Goal: Transaction & Acquisition: Purchase product/service

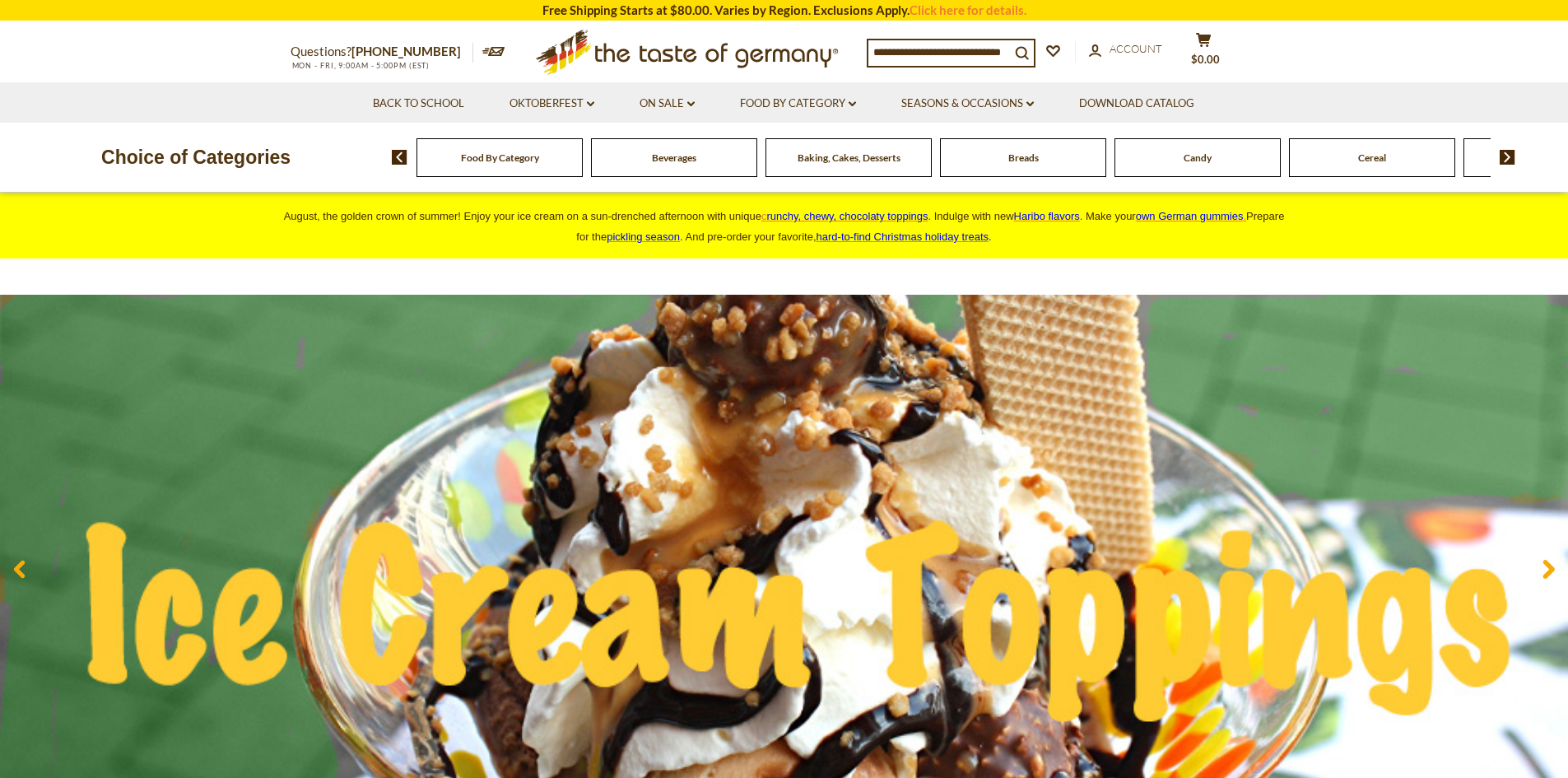
click at [884, 49] on input at bounding box center [938, 52] width 141 height 23
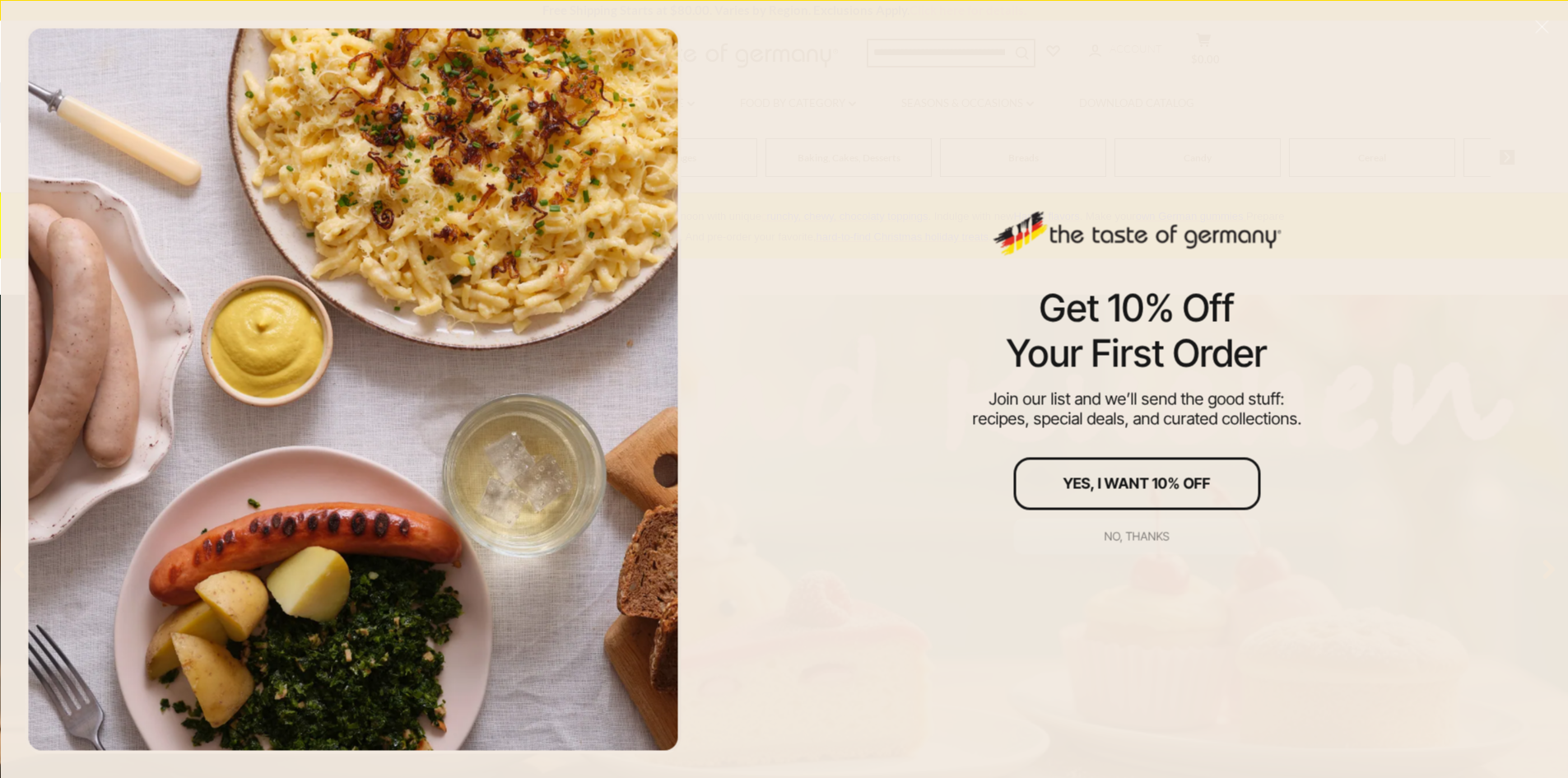
click at [1117, 537] on div "No, thanks" at bounding box center [1136, 536] width 65 height 12
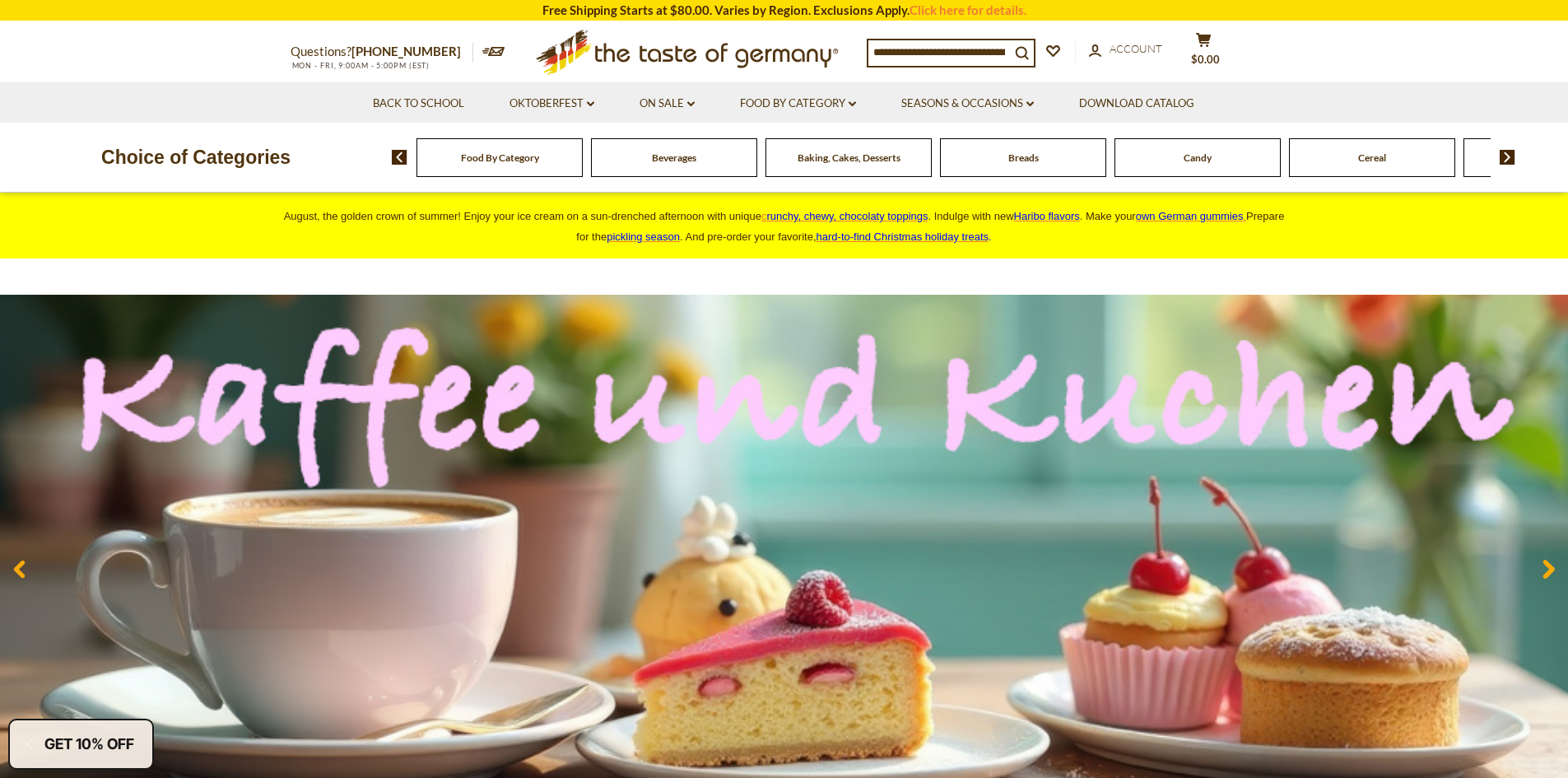
click at [895, 55] on input at bounding box center [938, 52] width 141 height 23
paste input "**********"
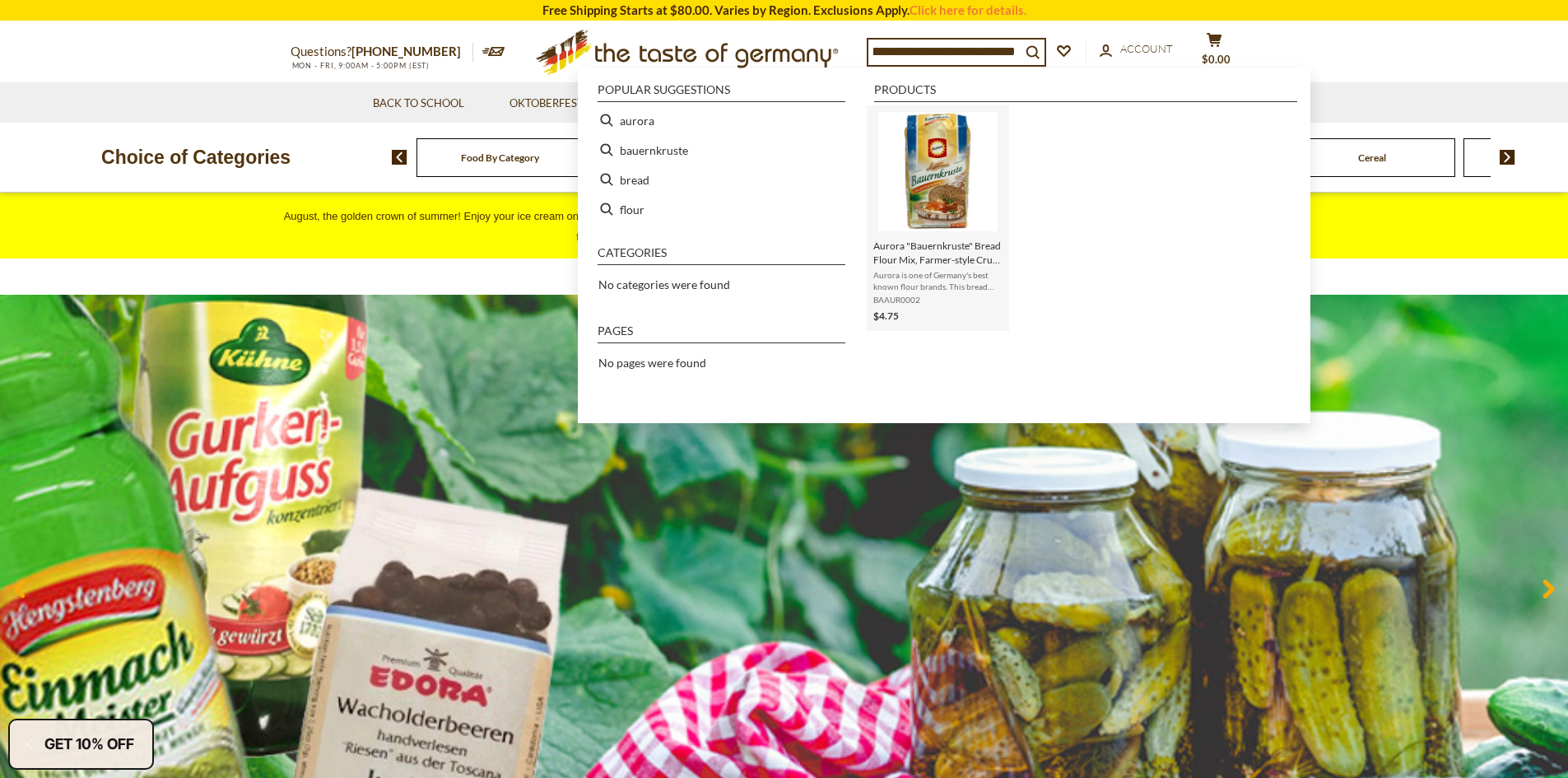
type input "**********"
click at [930, 168] on img "Instant Search Results" at bounding box center [938, 171] width 119 height 119
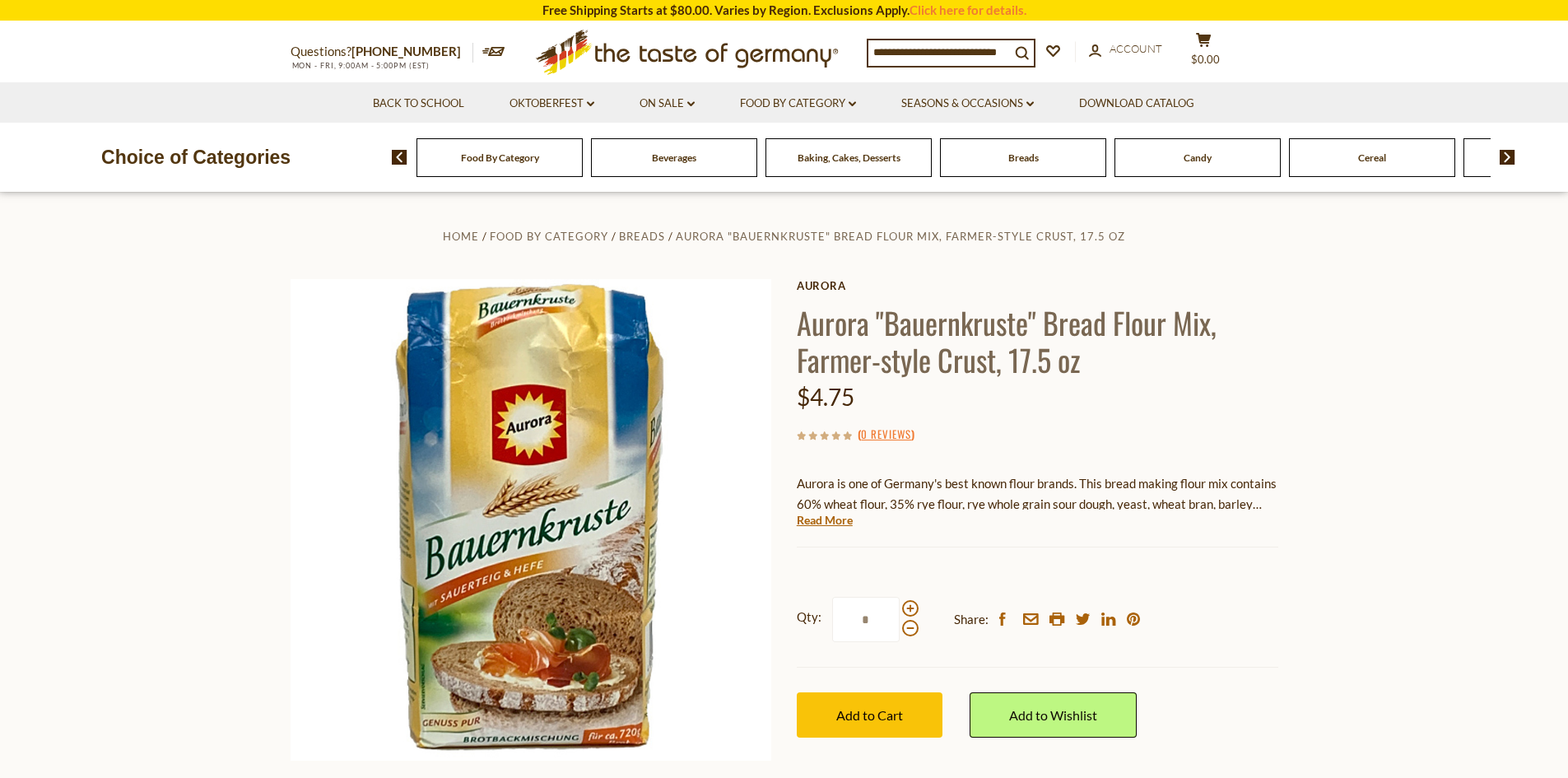
click at [880, 621] on input "*" at bounding box center [866, 619] width 68 height 45
type input "**"
click at [868, 712] on span "Add to Cart" at bounding box center [869, 715] width 67 height 15
click at [1504, 160] on img at bounding box center [1507, 157] width 15 height 15
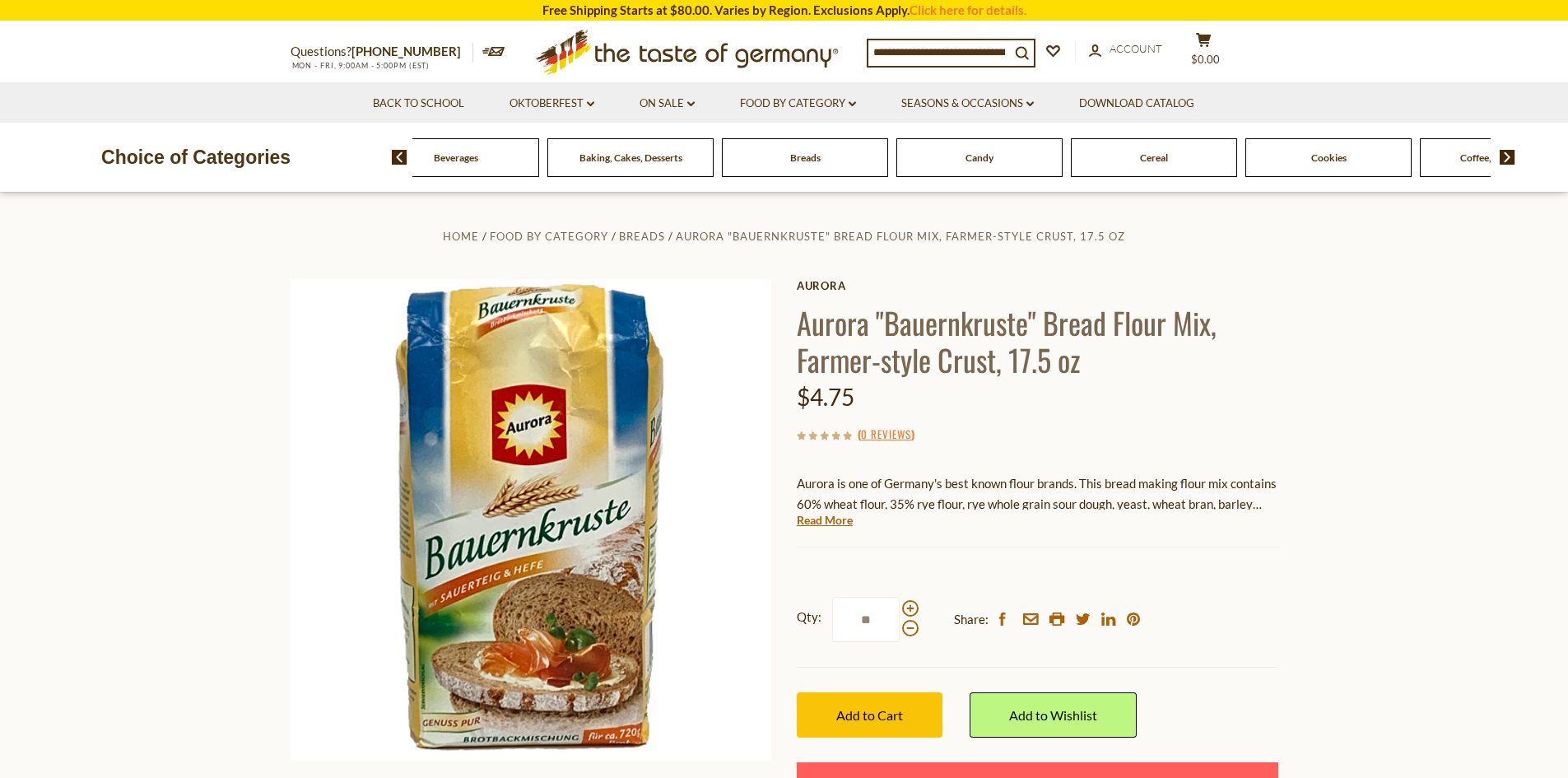
click at [1468, 160] on span "Coffee, Cocoa & Tea" at bounding box center [1503, 157] width 86 height 13
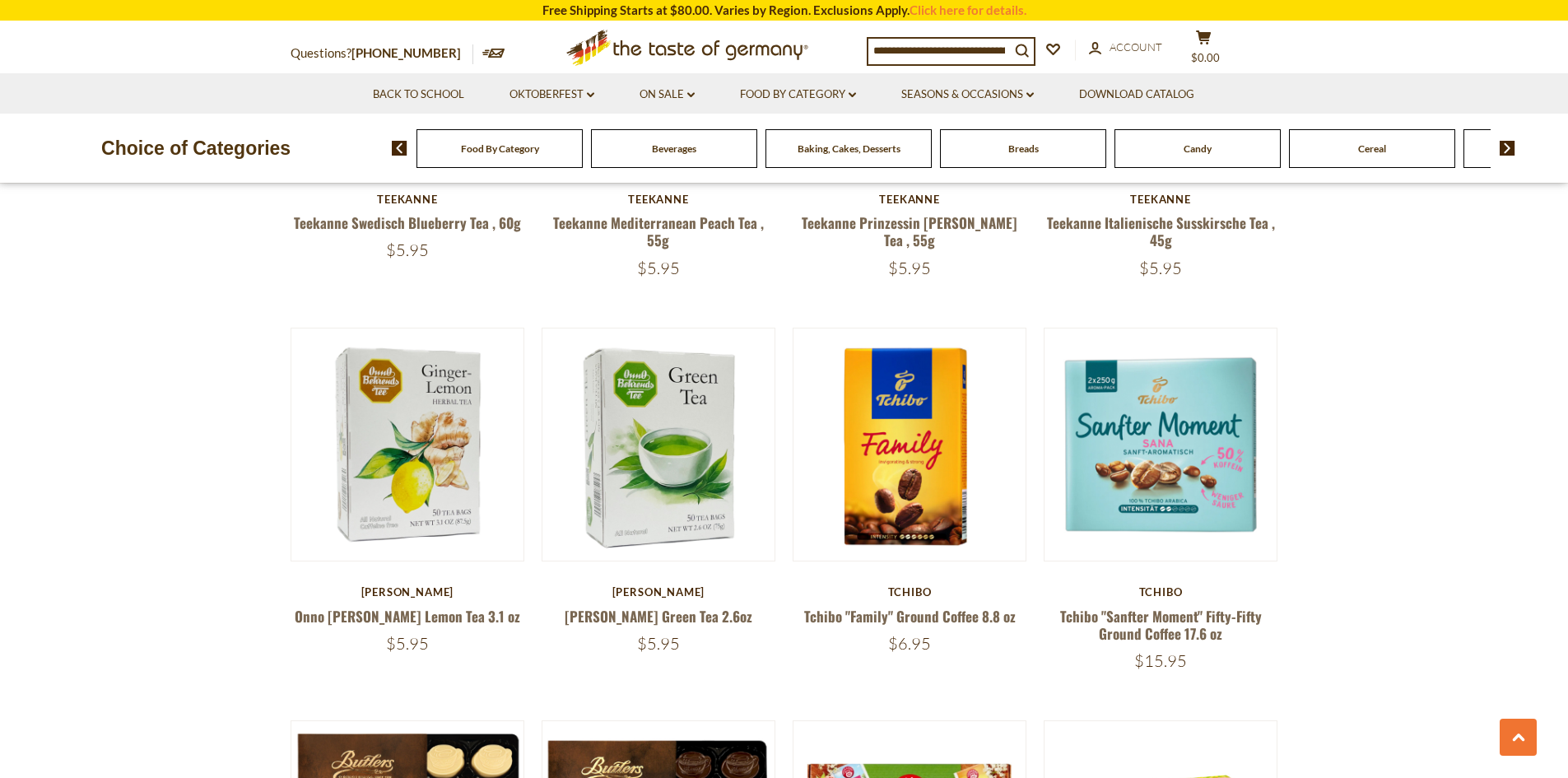
scroll to position [1647, 0]
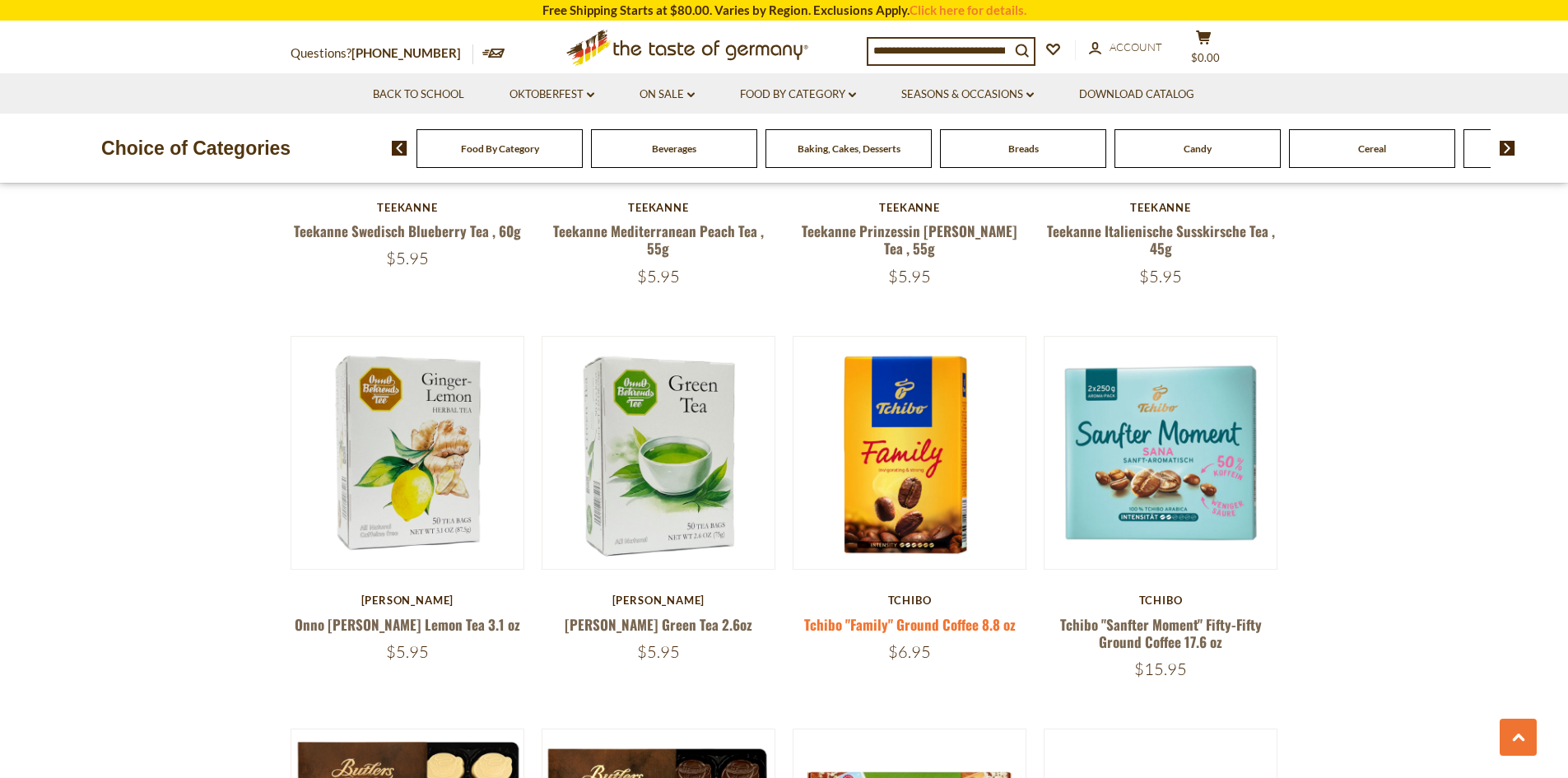
click at [836, 614] on link "Tchibo "Family" Ground Coffee 8.8 oz" at bounding box center [910, 624] width 212 height 20
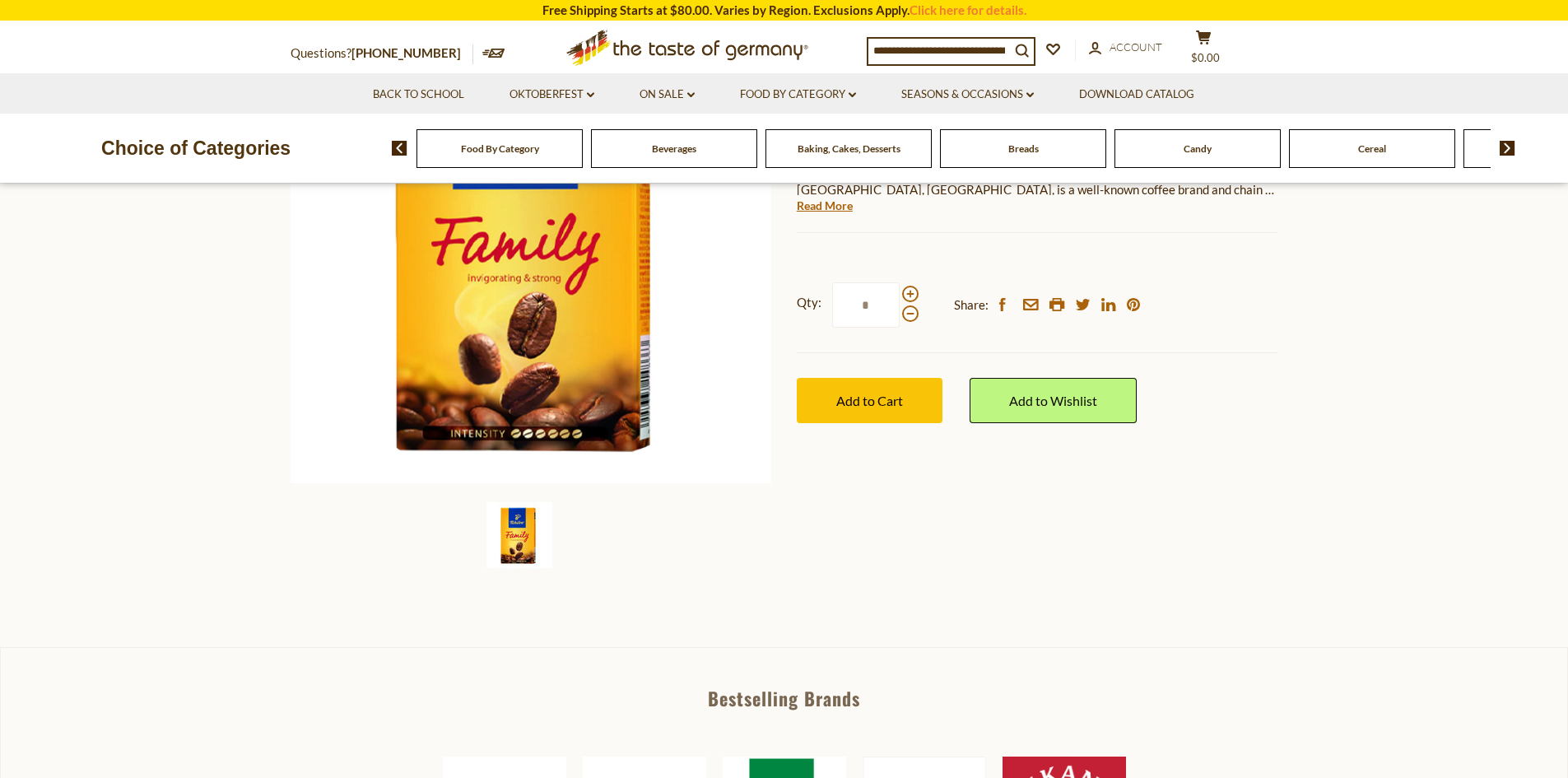
scroll to position [329, 0]
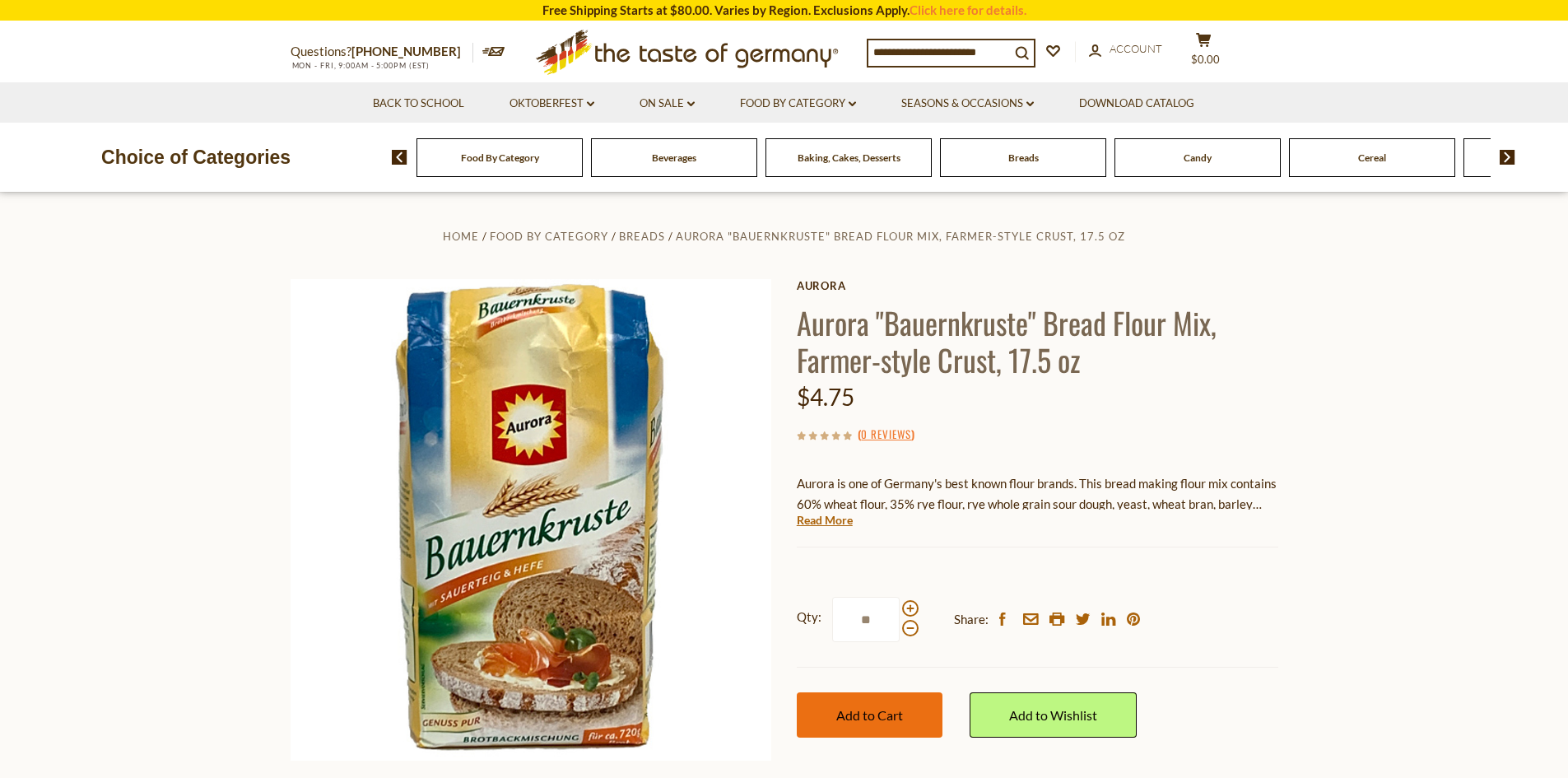
click at [823, 718] on button "Add to Cart" at bounding box center [869, 715] width 146 height 45
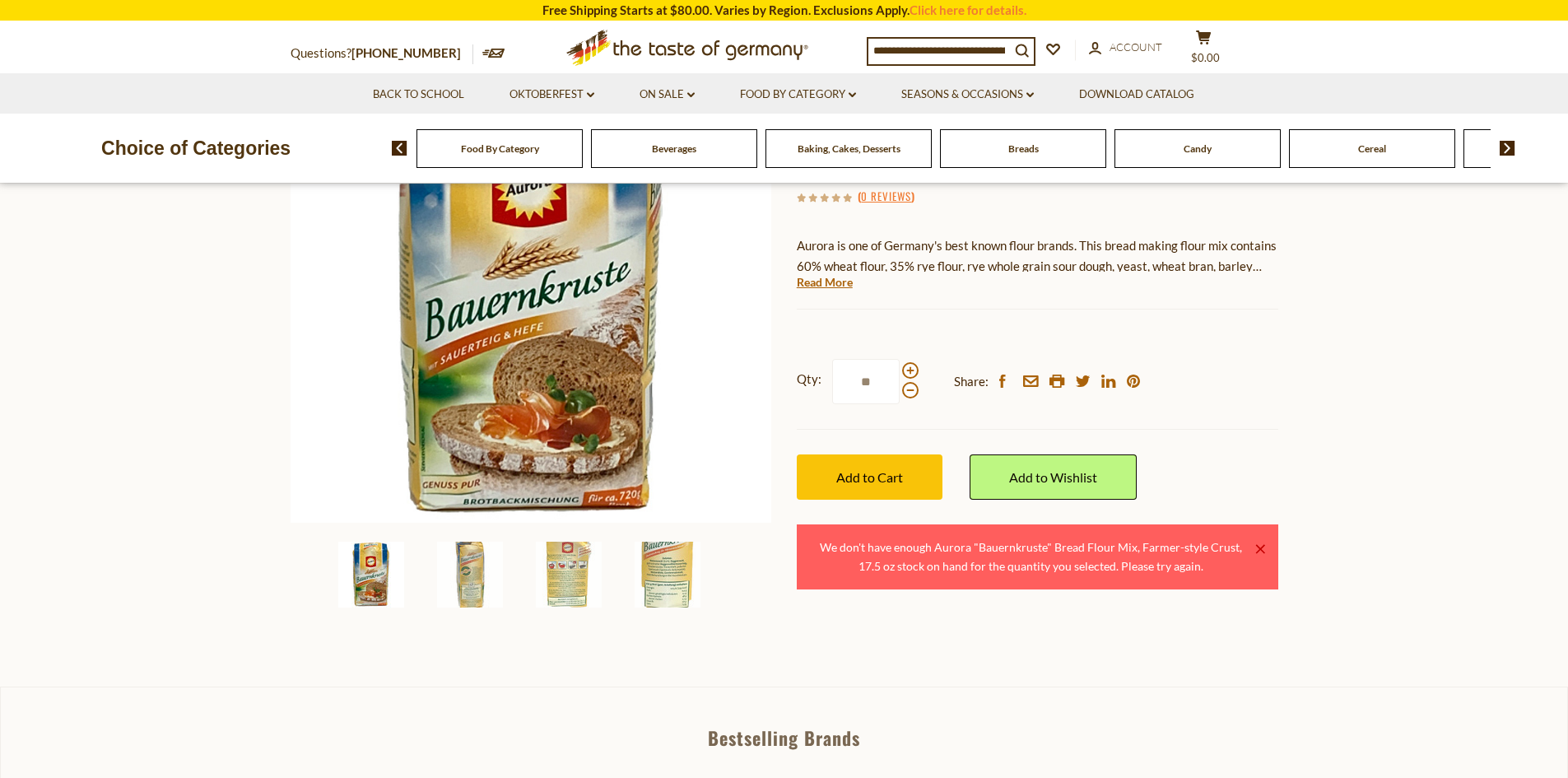
scroll to position [247, 0]
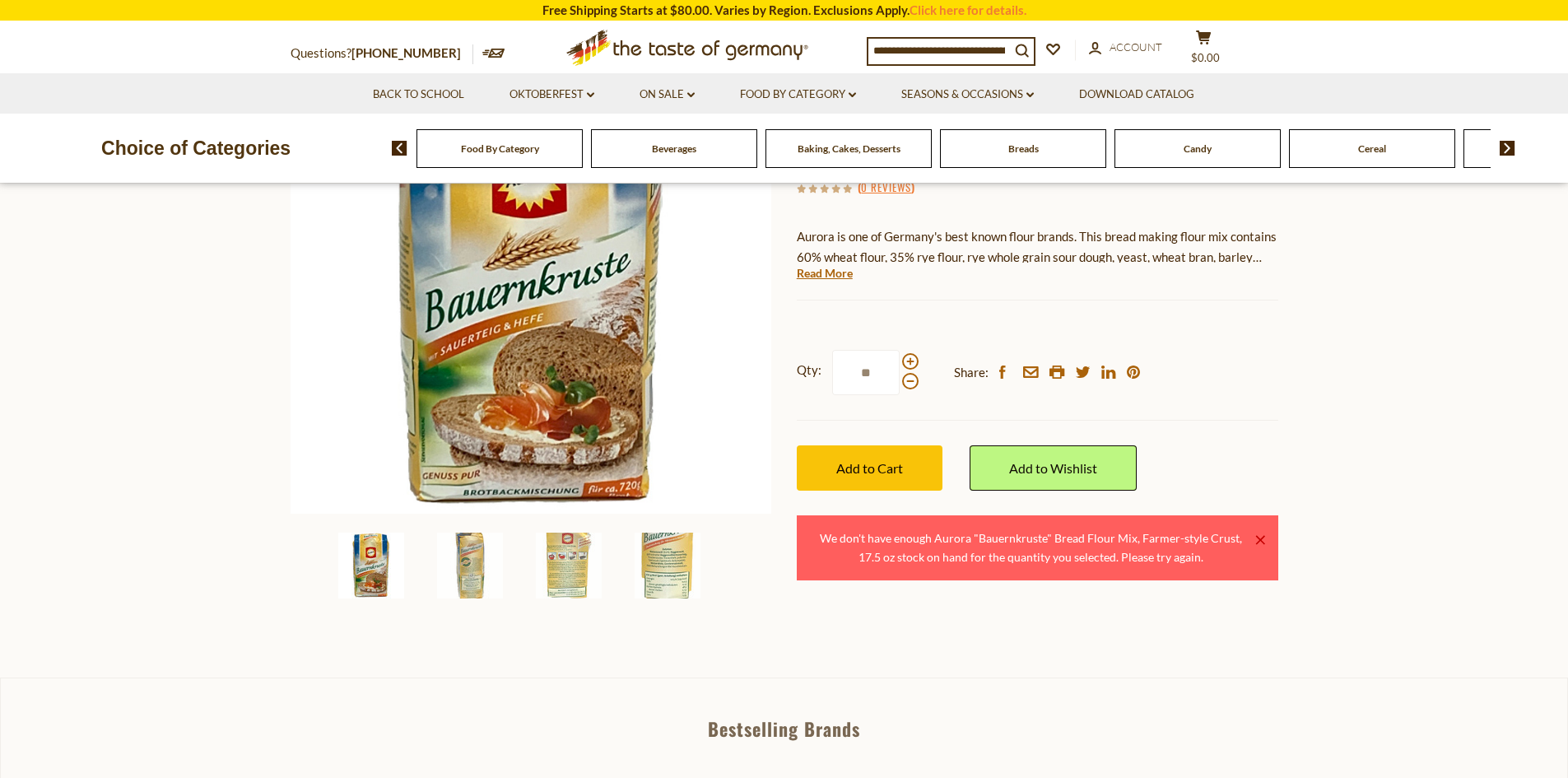
click at [872, 381] on input "**" at bounding box center [866, 372] width 68 height 45
type input "*"
click at [905, 468] on button "Add to Cart" at bounding box center [869, 467] width 146 height 45
click at [881, 369] on input "*" at bounding box center [866, 372] width 68 height 45
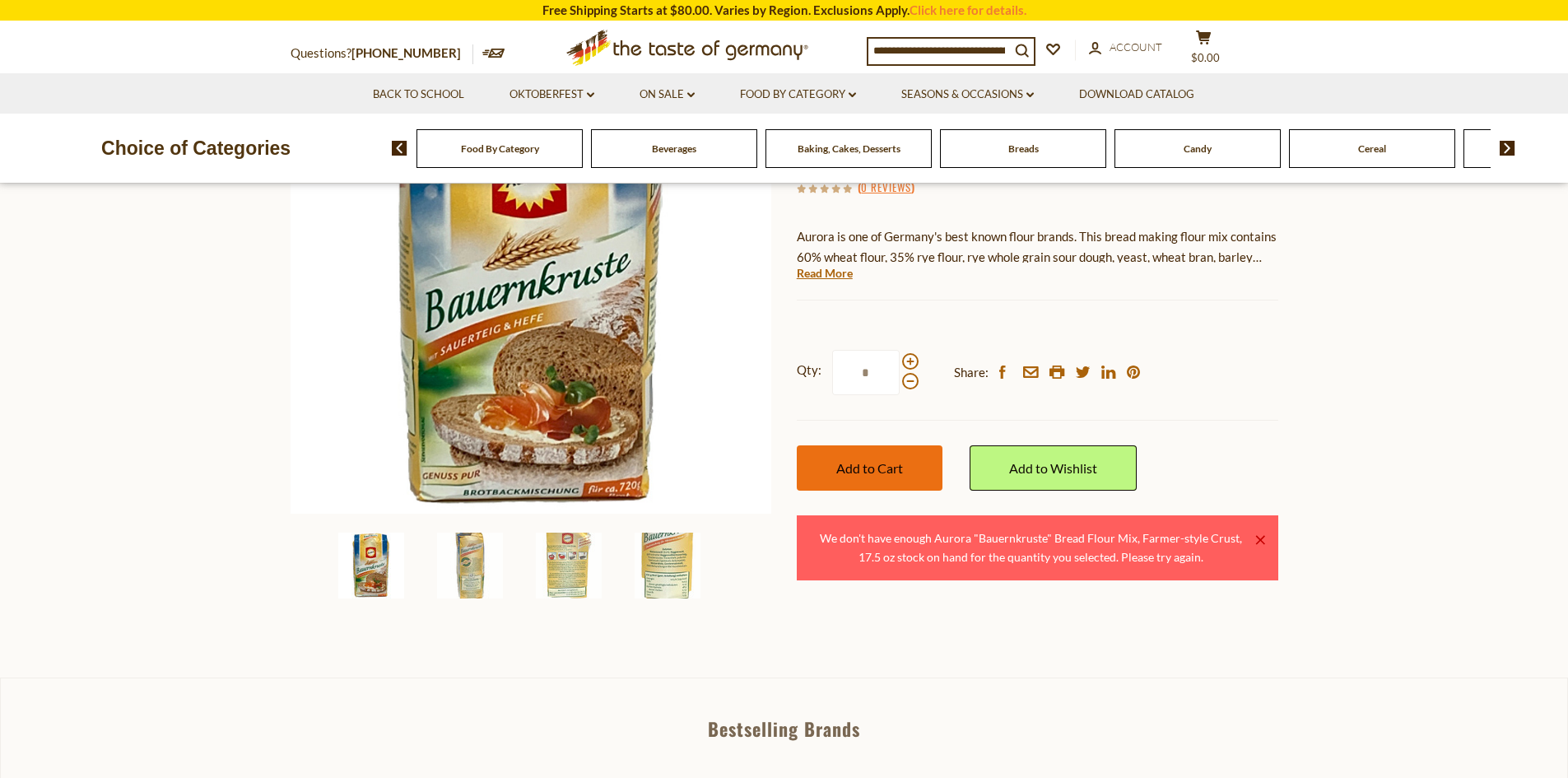
type input "*"
click at [887, 472] on span "Add to Cart" at bounding box center [869, 468] width 67 height 15
click at [882, 372] on input "*" at bounding box center [866, 372] width 68 height 45
type input "*"
click at [905, 460] on button "Add to Cart" at bounding box center [869, 467] width 146 height 45
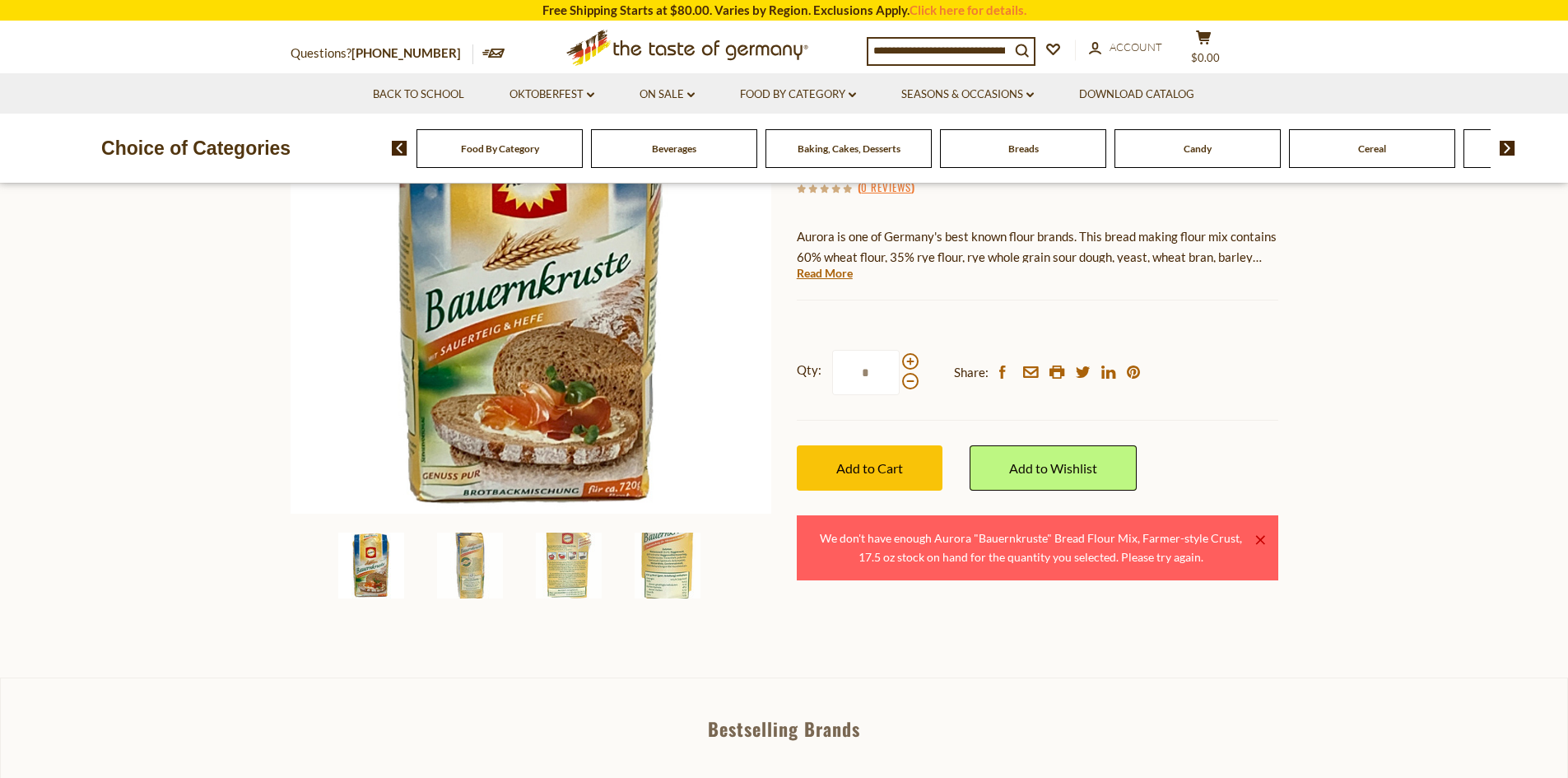
click at [881, 377] on input "*" at bounding box center [866, 372] width 68 height 45
type input "*"
click at [845, 458] on button "Add to Cart" at bounding box center [869, 467] width 146 height 45
click at [878, 376] on input "*" at bounding box center [866, 372] width 68 height 45
type input "*"
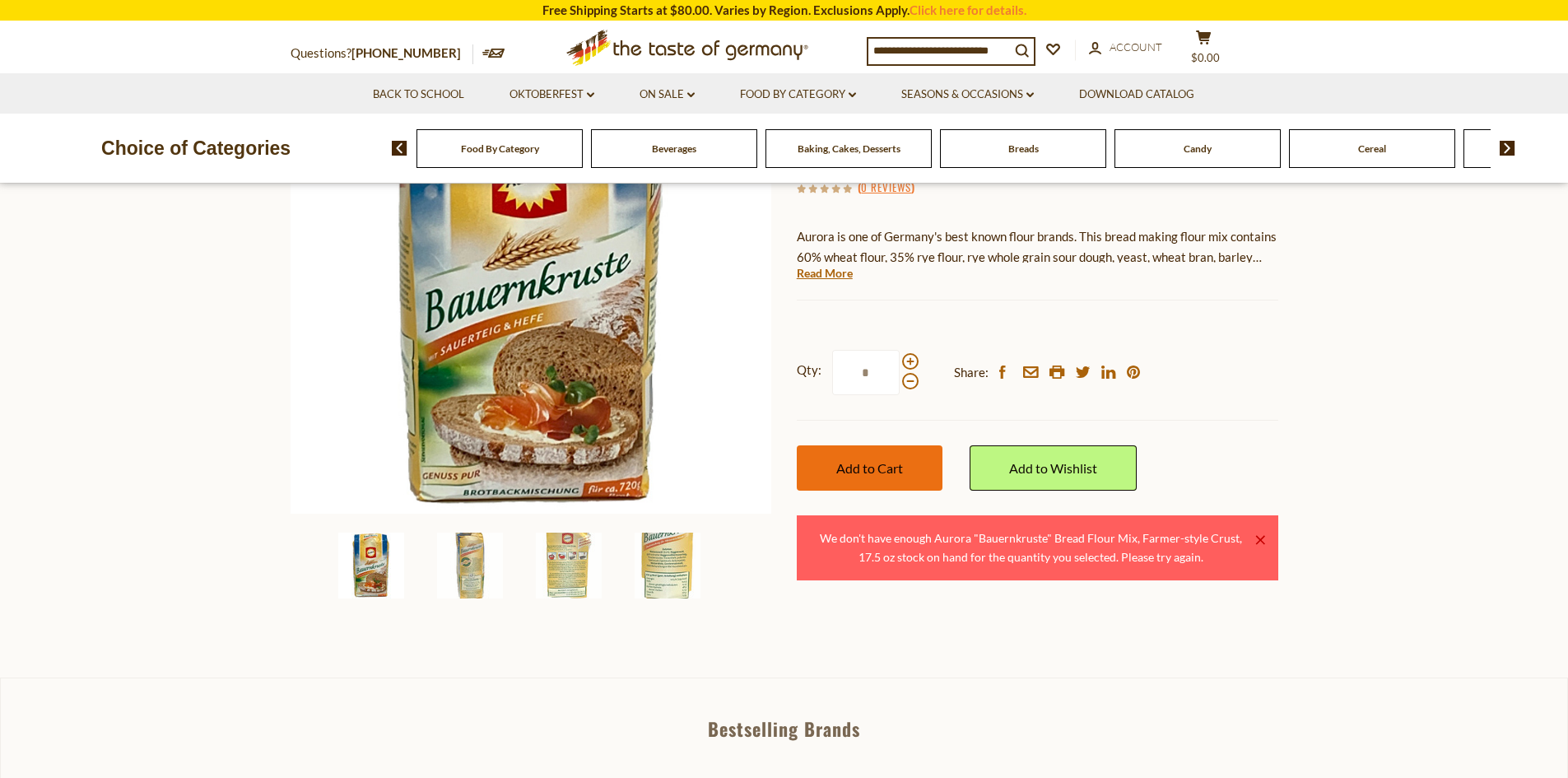
click at [891, 478] on button "Add to Cart" at bounding box center [869, 467] width 146 height 45
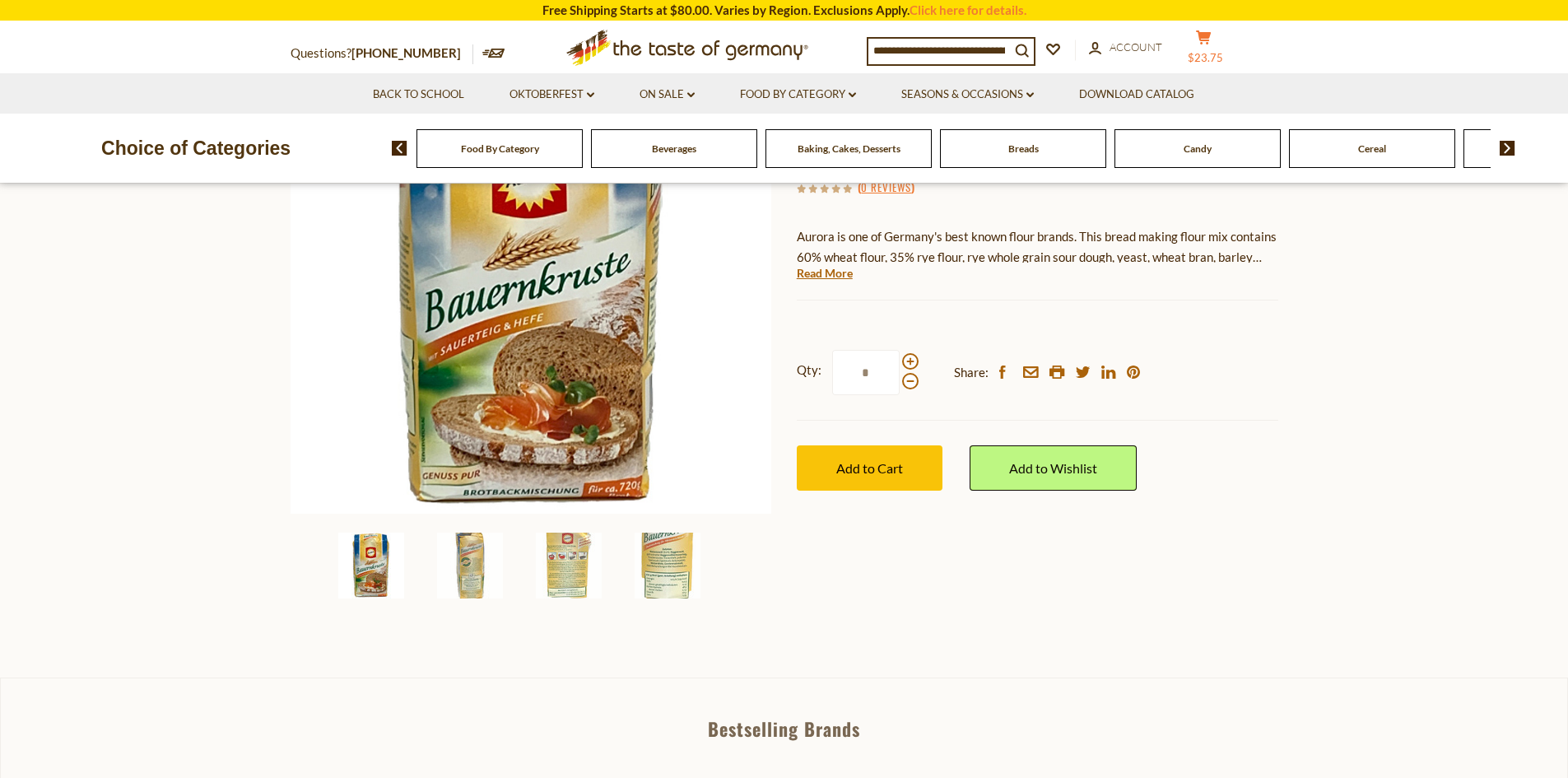
click at [1212, 41] on icon "cart" at bounding box center [1203, 37] width 15 height 14
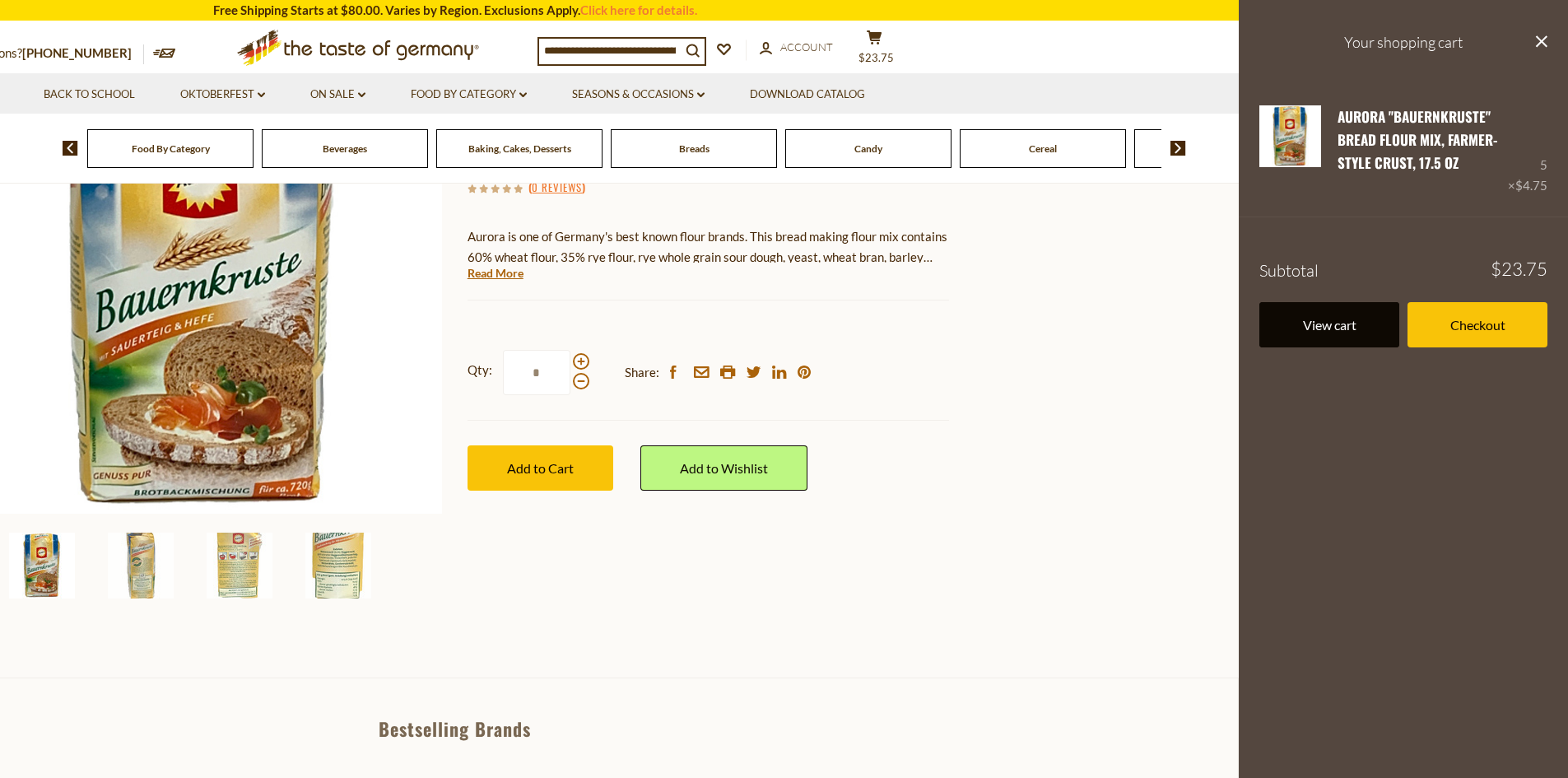
click at [1343, 314] on link "View cart" at bounding box center [1329, 324] width 140 height 45
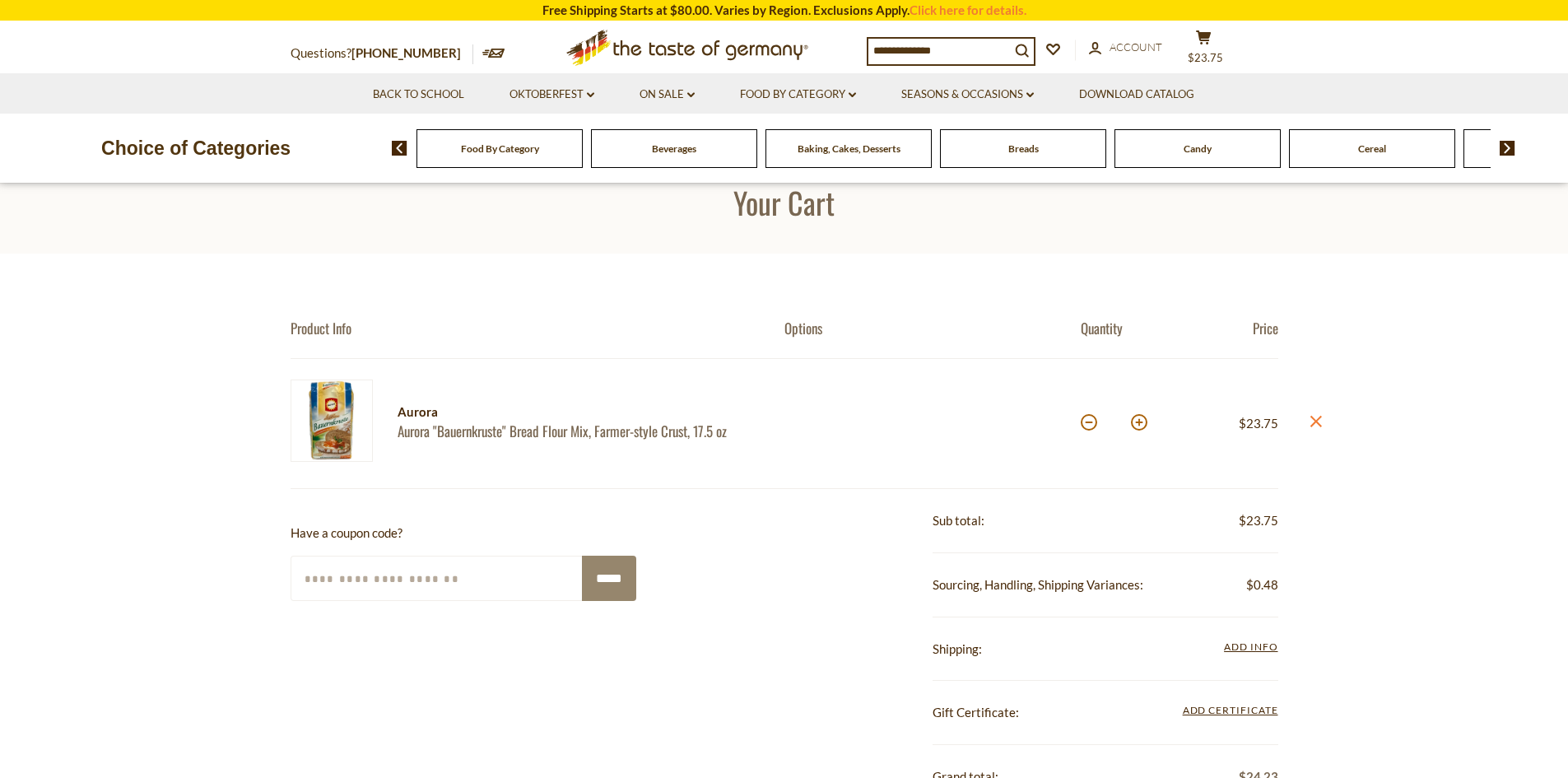
scroll to position [247, 0]
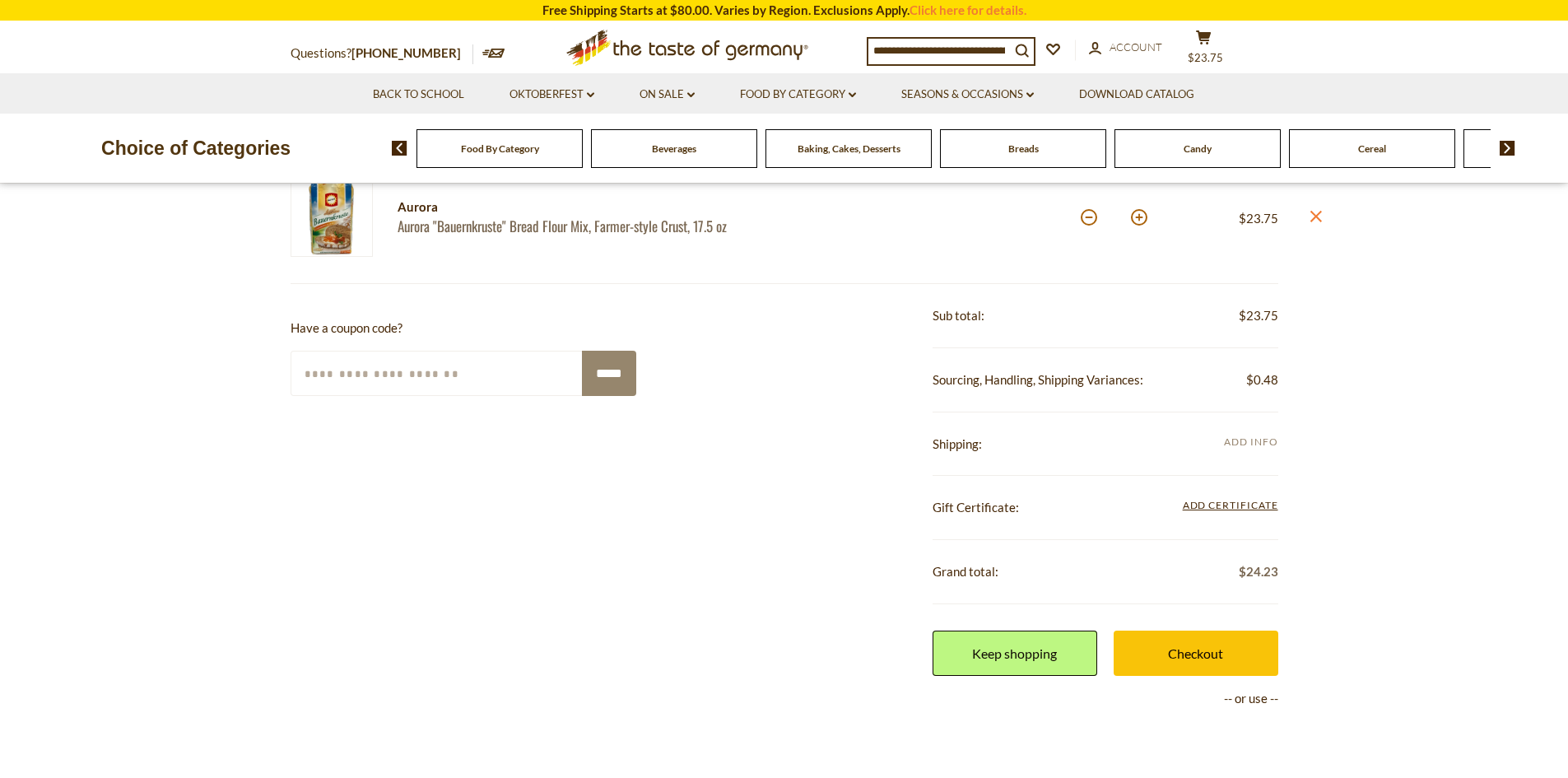
click at [1251, 439] on span "Add Info" at bounding box center [1250, 441] width 53 height 13
click at [1257, 440] on span "Add Info" at bounding box center [1250, 441] width 53 height 13
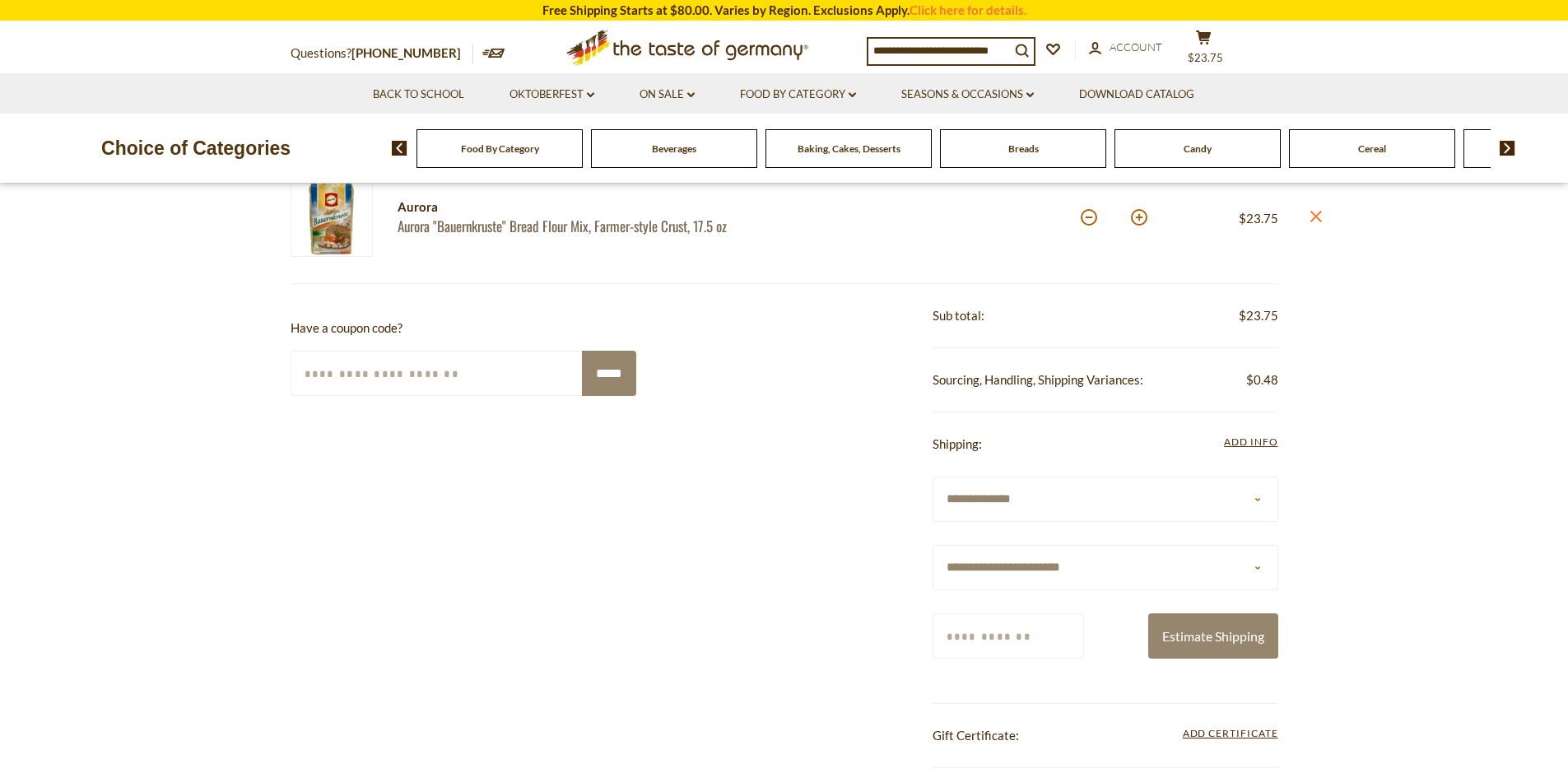
click at [1049, 568] on select "**********" at bounding box center [1105, 567] width 345 height 45
select select "**"
click at [933, 545] on select "**********" at bounding box center [1105, 567] width 345 height 45
click at [990, 638] on input "Zip/Postcode" at bounding box center [1008, 636] width 151 height 45
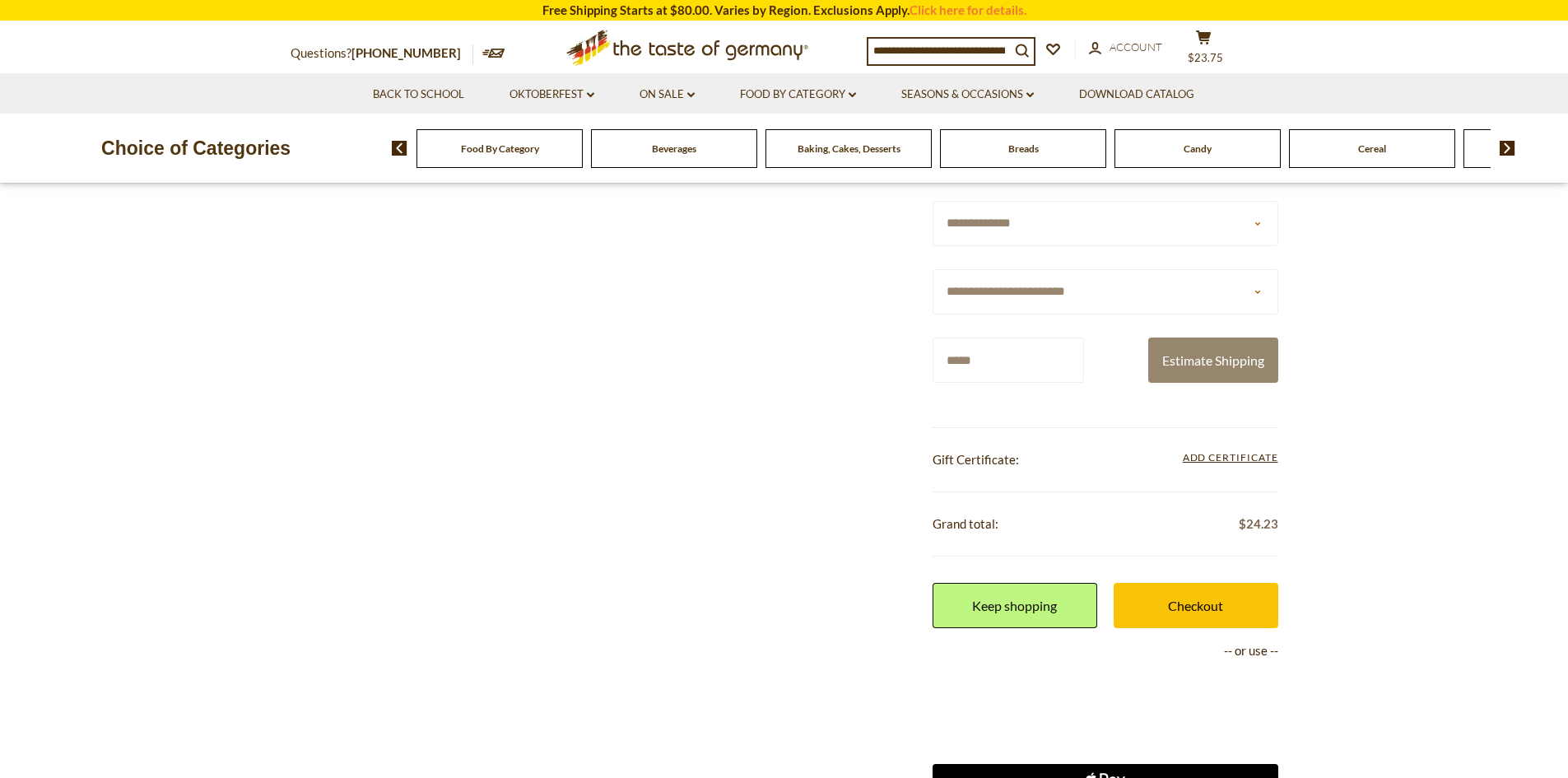
scroll to position [494, 0]
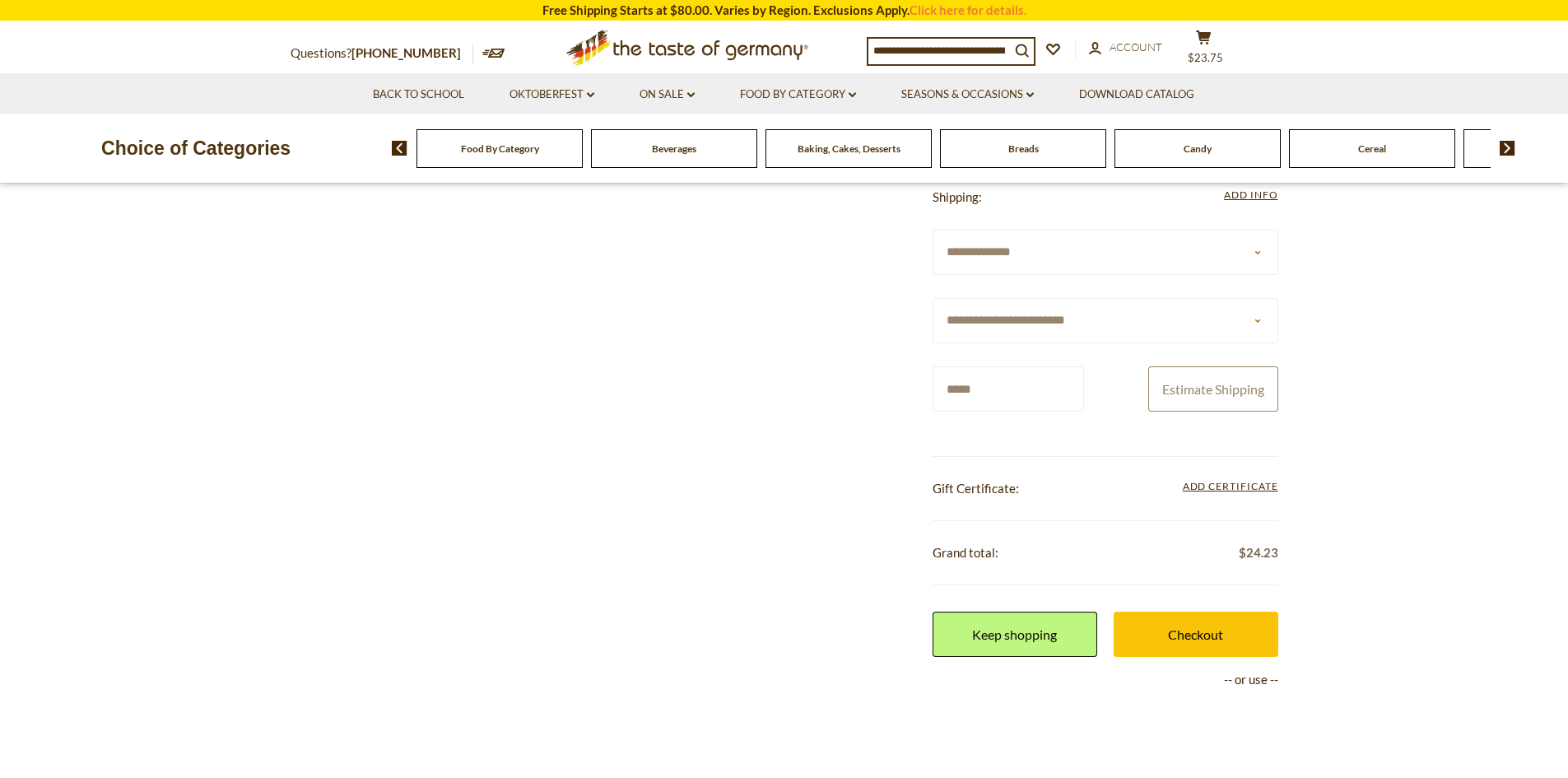
type input "*****"
click at [1262, 394] on button "Estimate Shipping" at bounding box center [1213, 389] width 130 height 45
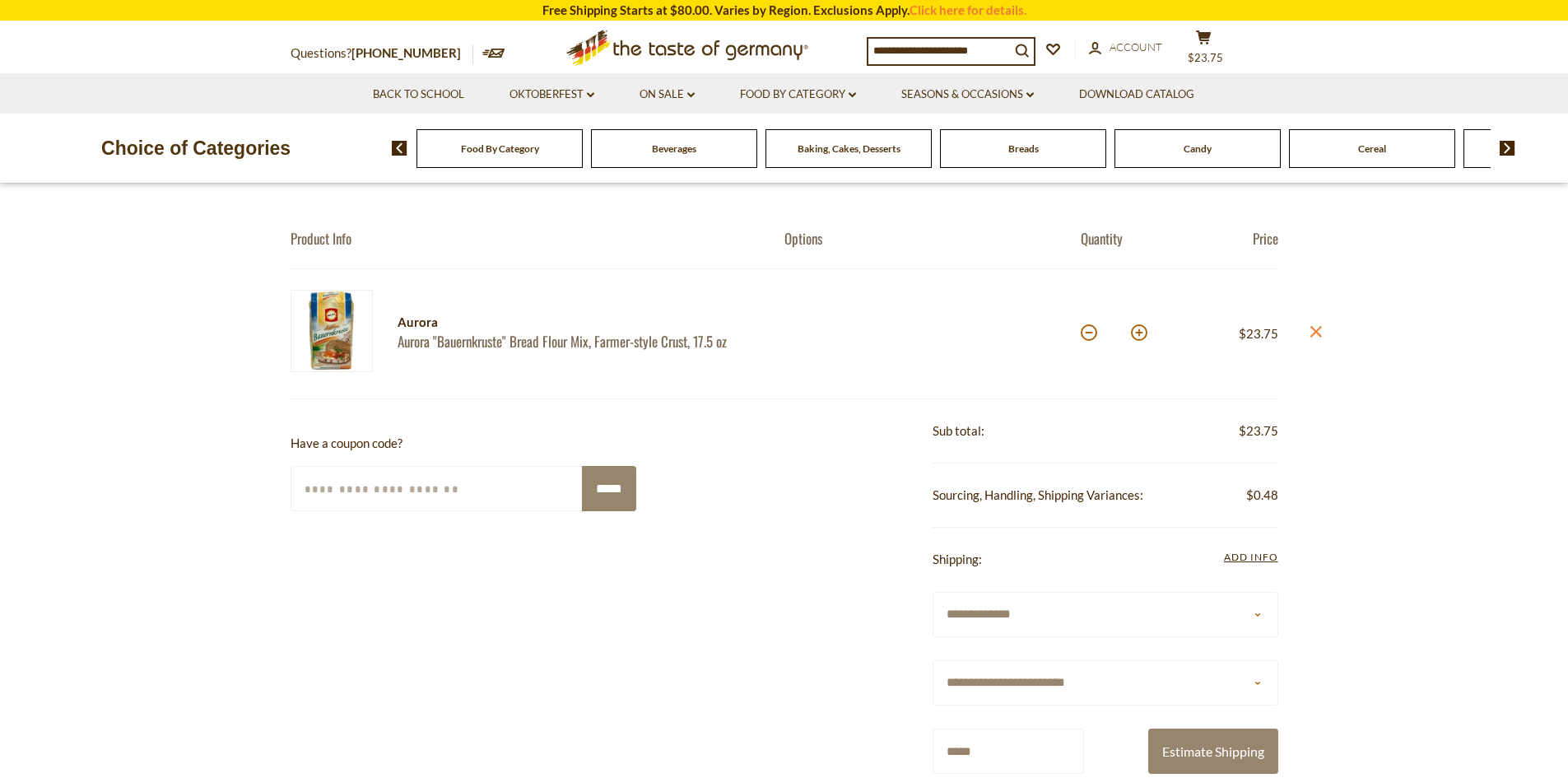
scroll to position [0, 0]
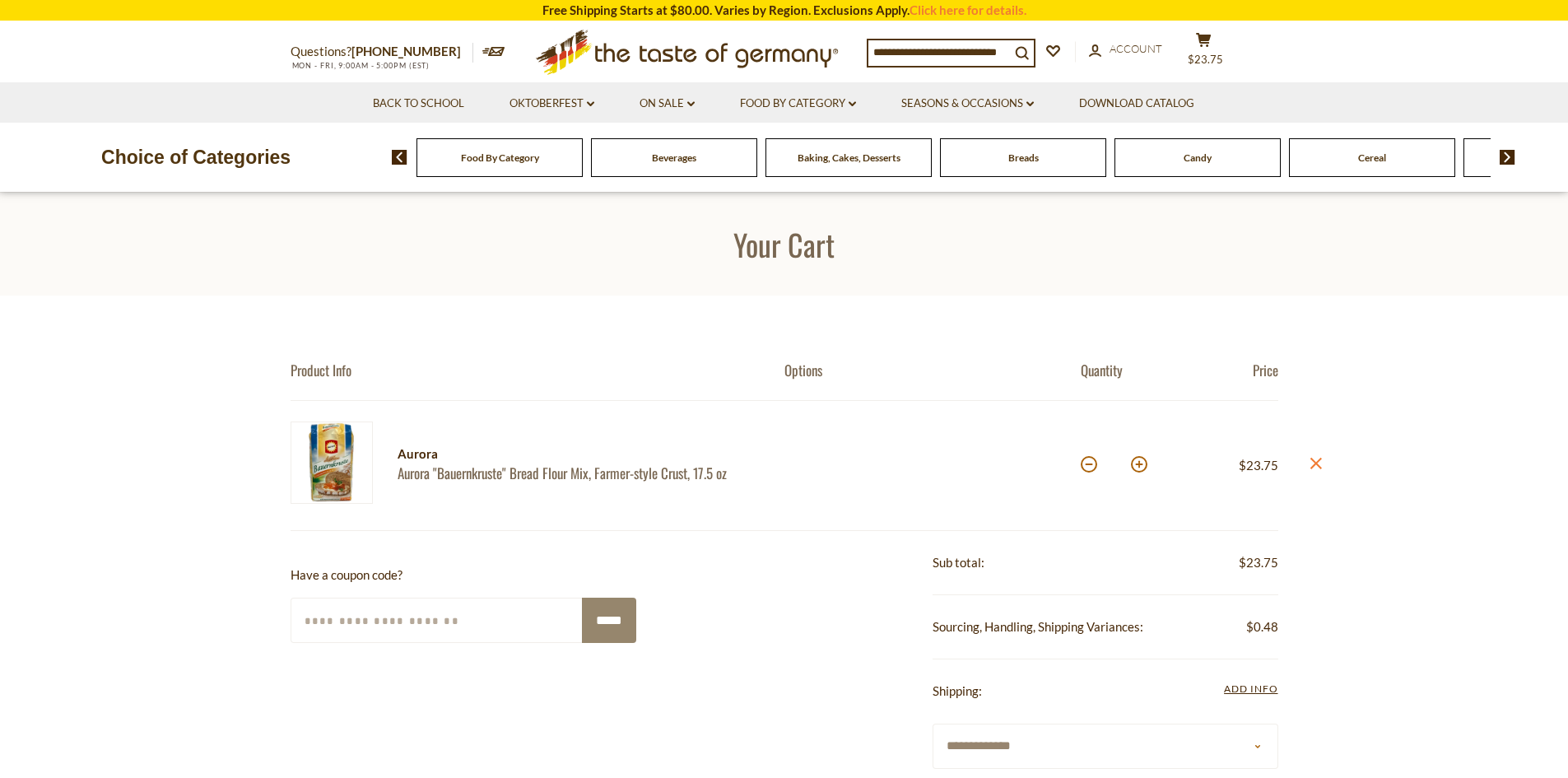
click at [501, 477] on link "Aurora "Bauernkruste" Bread Flour Mix, Farmer-style Crust, 17.5 oz" at bounding box center [576, 472] width 358 height 17
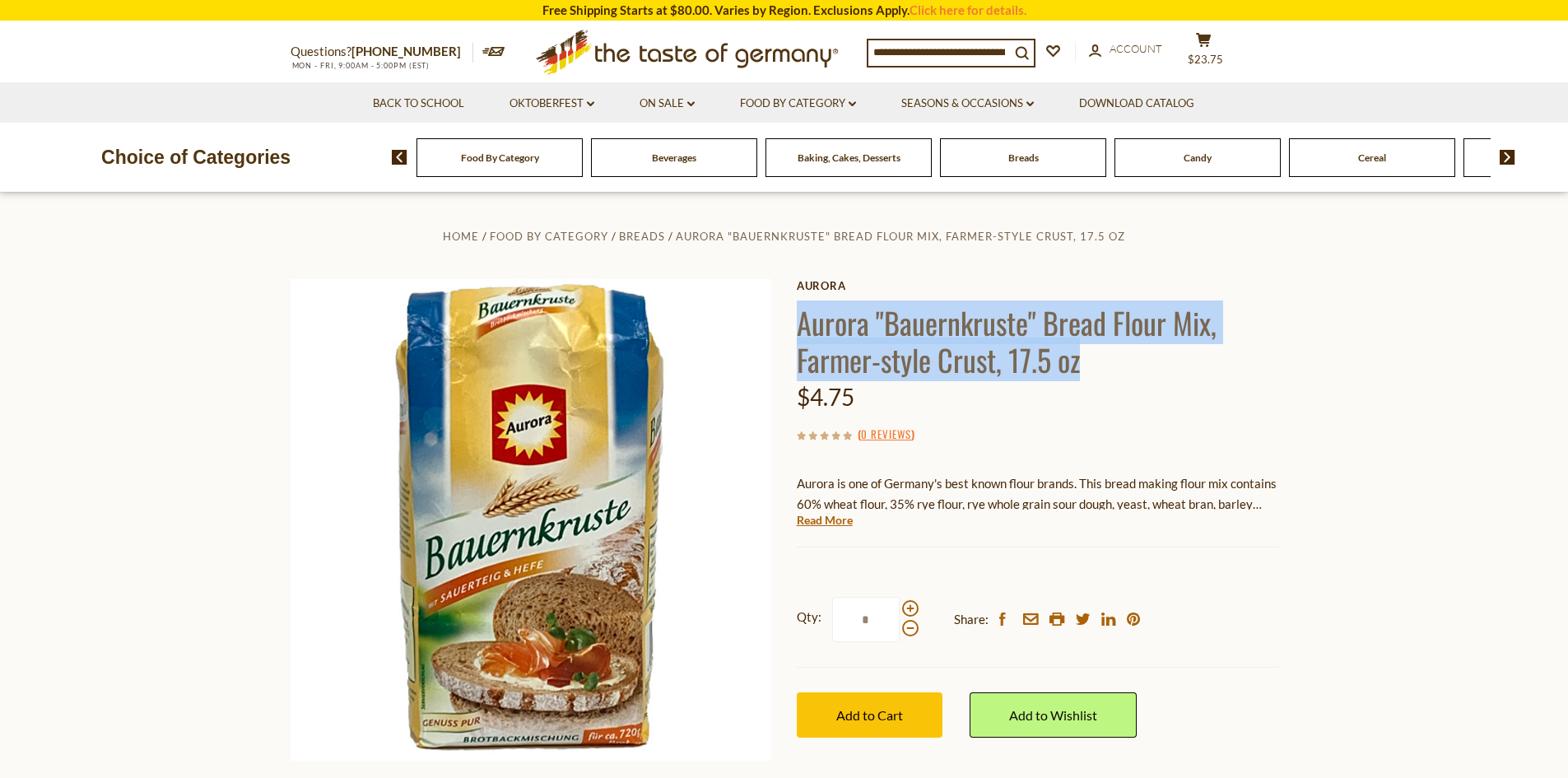
drag, startPoint x: 799, startPoint y: 323, endPoint x: 1089, endPoint y: 356, distance: 291.9
click at [1089, 356] on h1 "Aurora "Bauernkruste" Bread Flour Mix, Farmer-style Crust, 17.5 oz" at bounding box center [1037, 341] width 481 height 74
copy h1 "Aurora "Bauernkruste" Bread Flour Mix, Farmer-style Crust, 17.5 oz"
